Goal: Navigation & Orientation: Find specific page/section

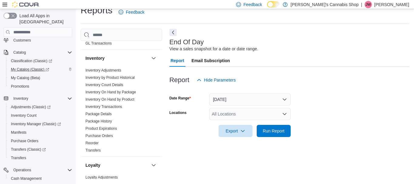
scroll to position [102, 0]
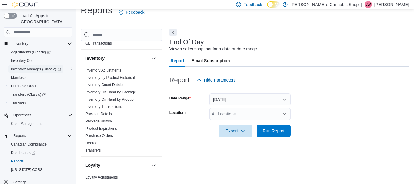
click at [25, 67] on span "Inventory Manager (Classic)" at bounding box center [36, 69] width 50 height 5
